Goal: Navigation & Orientation: Find specific page/section

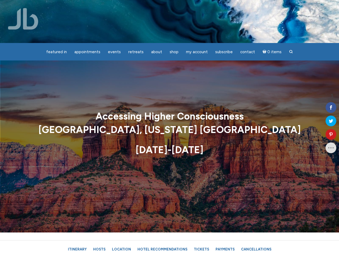
click at [169, 129] on strong "[GEOGRAPHIC_DATA], [US_STATE] [GEOGRAPHIC_DATA]" at bounding box center [169, 130] width 263 height 12
click at [87, 52] on span "Appointments" at bounding box center [87, 51] width 26 height 5
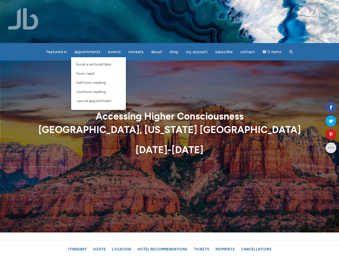
click at [114, 52] on span "Events" at bounding box center [114, 51] width 13 height 5
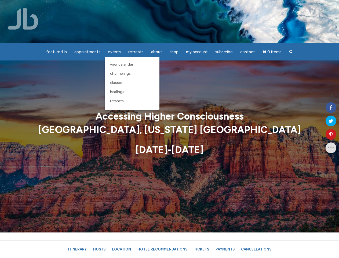
click at [157, 52] on span "About" at bounding box center [156, 51] width 11 height 5
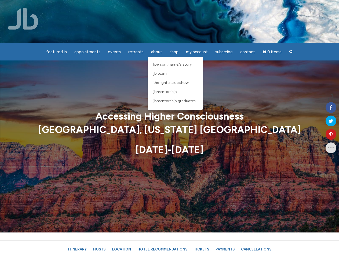
click at [197, 52] on span "My Account" at bounding box center [197, 51] width 22 height 5
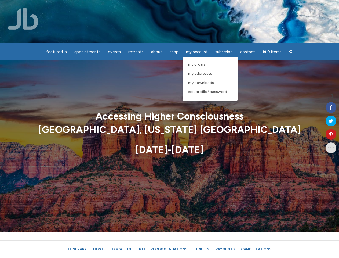
click at [331, 134] on icon at bounding box center [331, 134] width 11 height 4
